Goal: Information Seeking & Learning: Learn about a topic

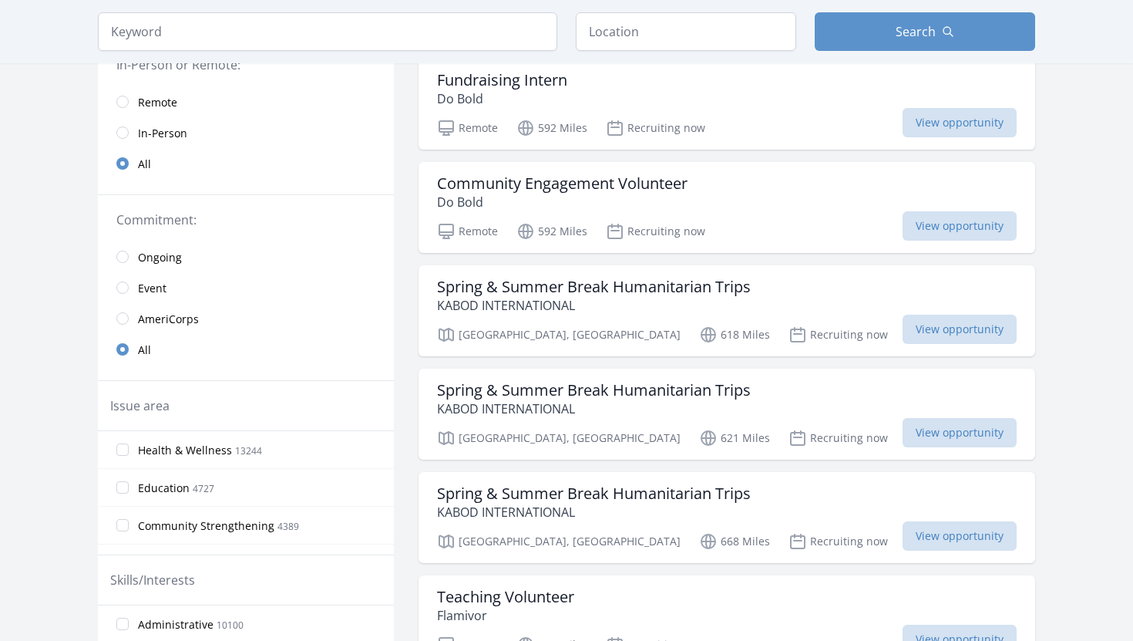
scroll to position [132, 0]
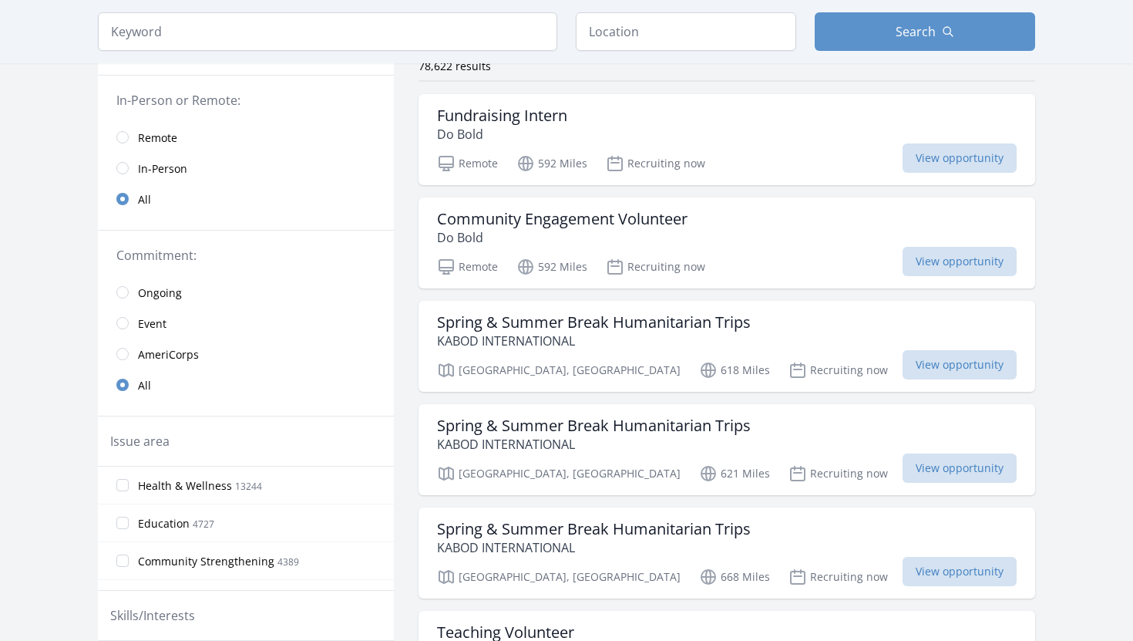
click at [145, 142] on span "Remote" at bounding box center [157, 137] width 39 height 15
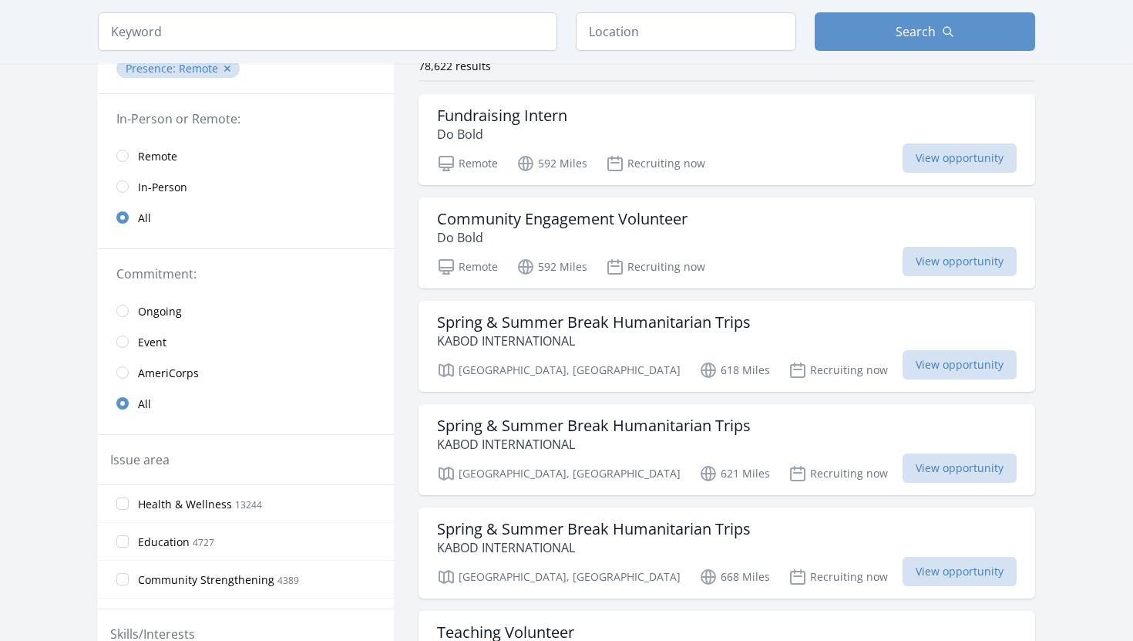
click at [145, 157] on span "Remote" at bounding box center [157, 156] width 39 height 15
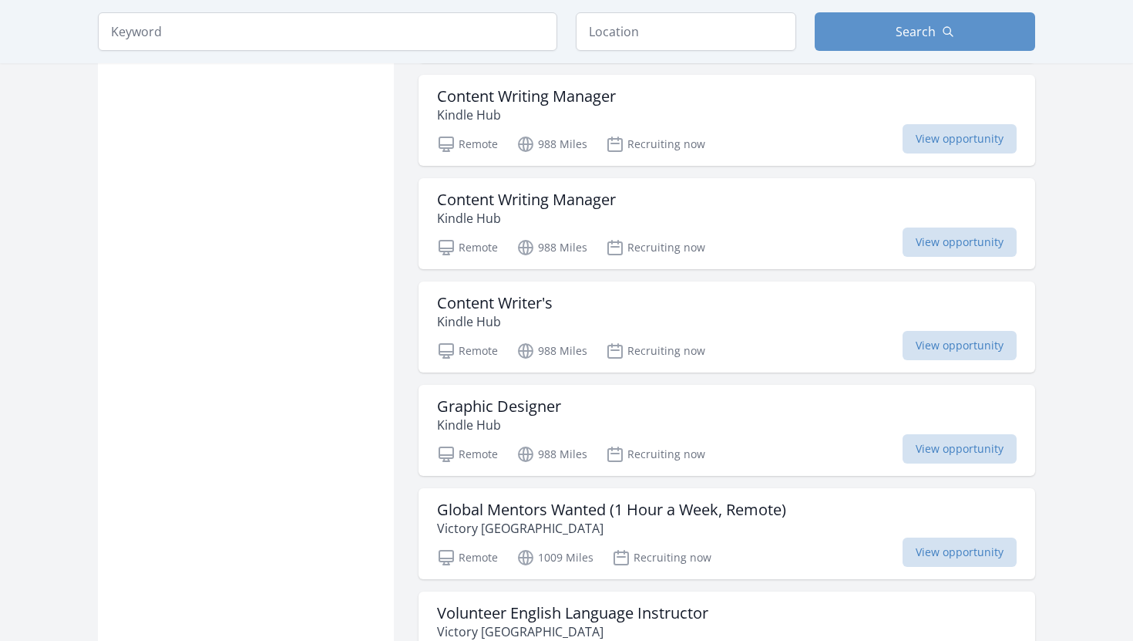
scroll to position [1975, 0]
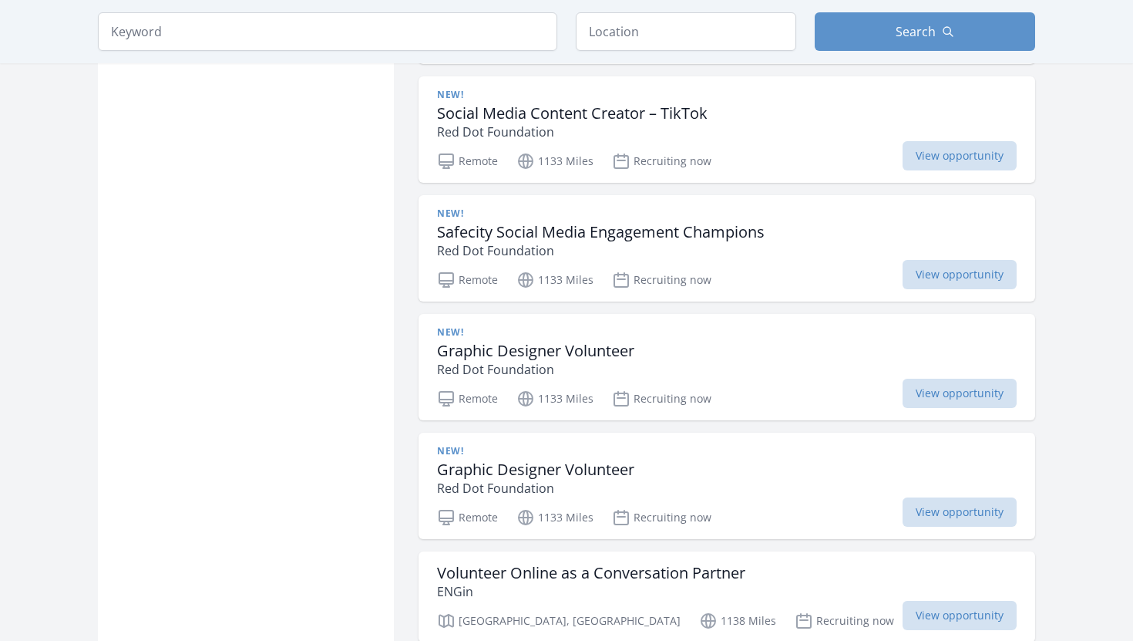
scroll to position [3325, 0]
click at [467, 343] on h3 "Graphic Designer Volunteer" at bounding box center [535, 352] width 197 height 19
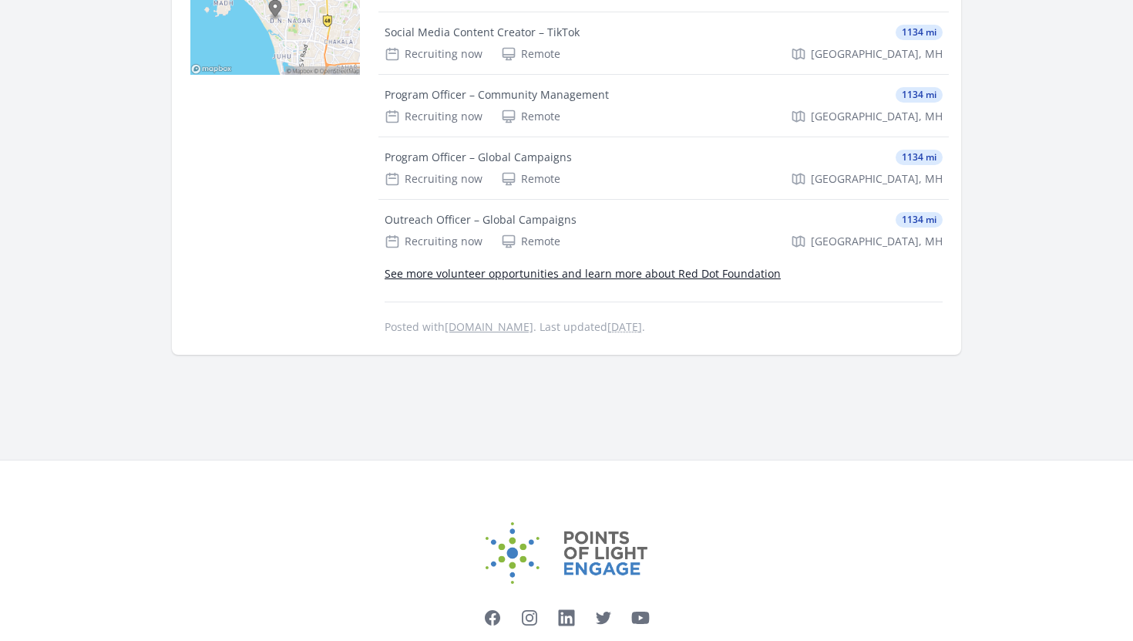
scroll to position [561, 0]
